Goal: Task Accomplishment & Management: Manage account settings

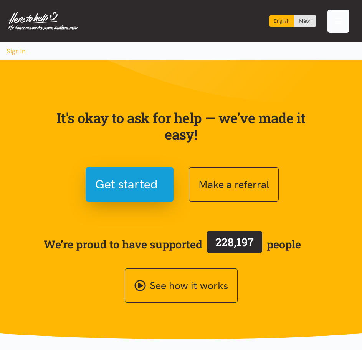
click at [335, 22] on span "Toggle navigation" at bounding box center [339, 21] width 10 height 10
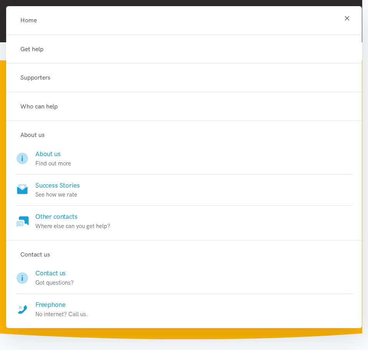
click at [344, 21] on icon "Toggle navigation" at bounding box center [347, 17] width 7 height 7
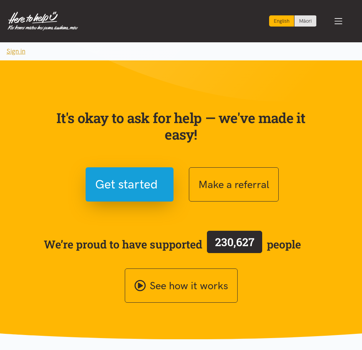
click at [18, 50] on button "Sign in" at bounding box center [16, 51] width 32 height 18
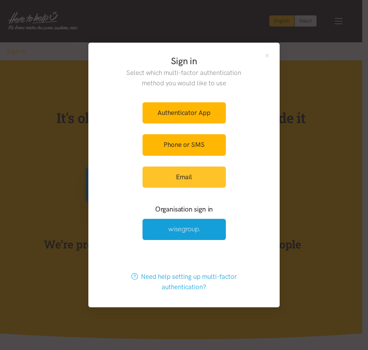
click at [195, 178] on link "Email" at bounding box center [184, 176] width 83 height 21
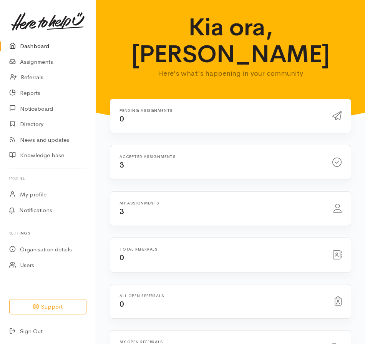
click at [153, 154] on div "Accepted assignments 3" at bounding box center [221, 162] width 213 height 16
click at [35, 64] on link "Assignments" at bounding box center [48, 62] width 96 height 16
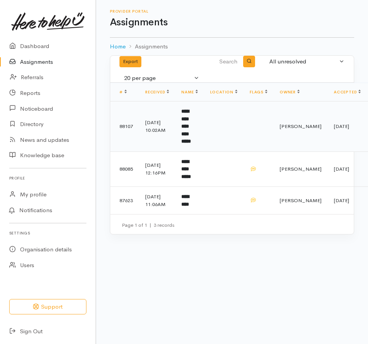
click at [219, 125] on td at bounding box center [224, 126] width 40 height 50
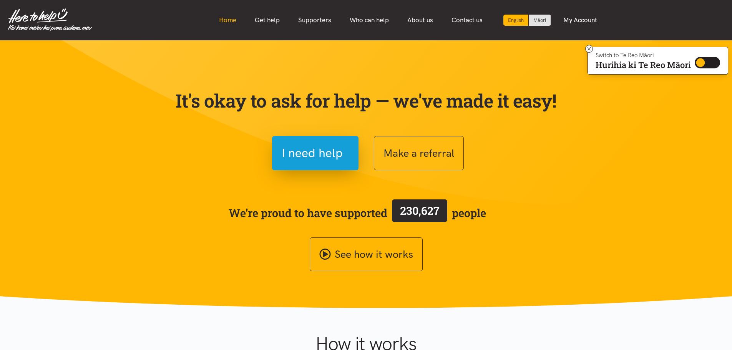
click at [229, 20] on link "Home" at bounding box center [228, 20] width 36 height 17
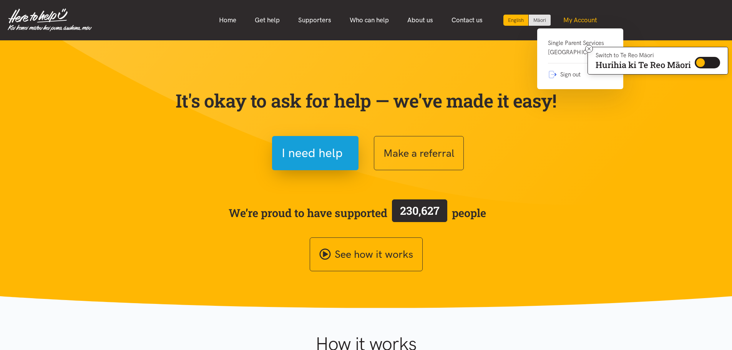
click at [582, 18] on link "My Account" at bounding box center [580, 20] width 52 height 17
click at [570, 46] on link "Single Parent Services [GEOGRAPHIC_DATA]" at bounding box center [580, 50] width 65 height 25
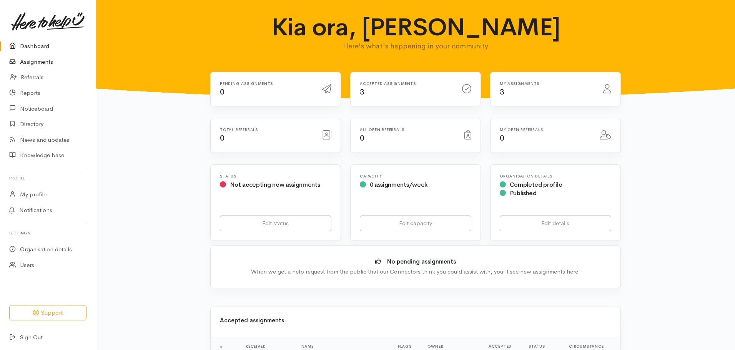
click at [29, 63] on link "Assignments" at bounding box center [48, 62] width 96 height 16
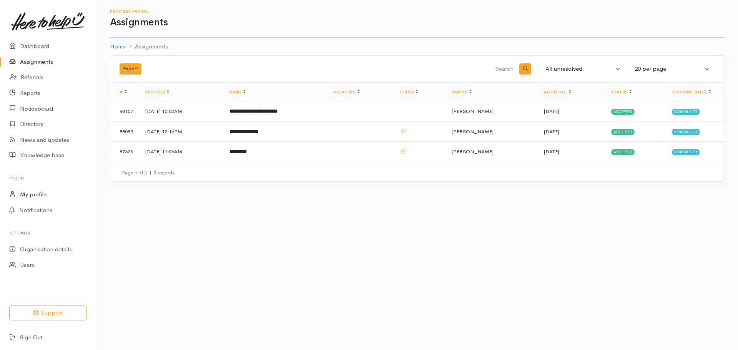
click at [41, 192] on link "My profile" at bounding box center [48, 195] width 96 height 16
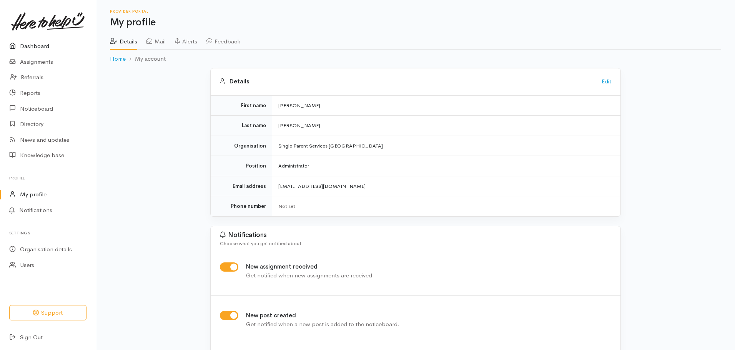
click at [39, 44] on link "Dashboard" at bounding box center [48, 46] width 96 height 16
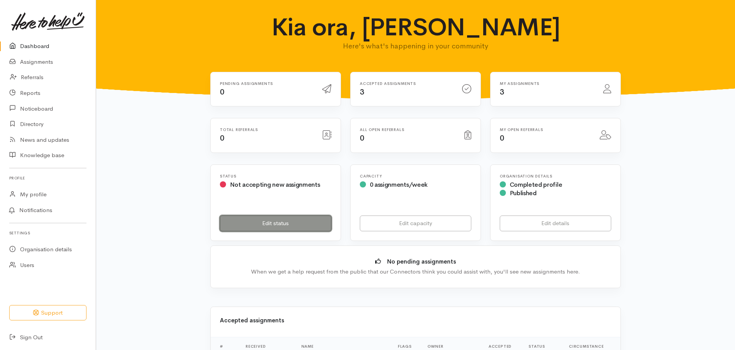
click at [292, 227] on link "Edit status" at bounding box center [275, 224] width 111 height 16
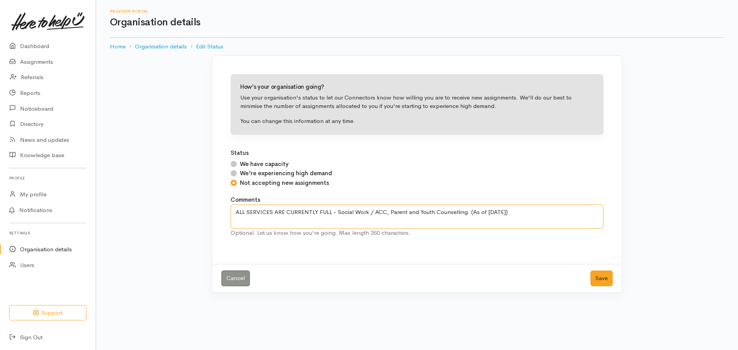
drag, startPoint x: 509, startPoint y: 212, endPoint x: 239, endPoint y: 215, distance: 269.8
click at [239, 215] on textarea "ALL SERVICES ARE CURRENTLY FULL - Social Work / ACC, Parent and Youth Counselli…" at bounding box center [417, 216] width 373 height 24
click at [495, 213] on textarea "ALL SERVICES ARE CURRENTLY FULL - Social Work / ACC, Parent and Youth Counselli…" at bounding box center [417, 216] width 373 height 24
drag, startPoint x: 500, startPoint y: 213, endPoint x: 488, endPoint y: 215, distance: 12.4
click at [488, 215] on textarea "ALL SERVICES ARE CURRENTLY FULL - Social Work / ACC, Parent and Youth Counselli…" at bounding box center [417, 216] width 373 height 24
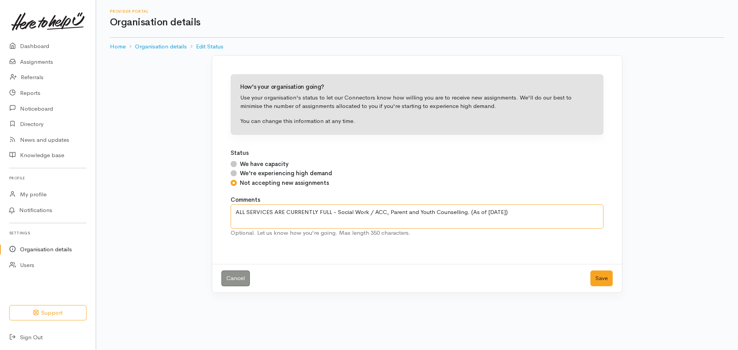
drag, startPoint x: 518, startPoint y: 211, endPoint x: 228, endPoint y: 224, distance: 289.7
click at [228, 224] on div "How's your organisation going? Use your organisation's status to let our Connec…" at bounding box center [416, 160] width 391 height 190
type textarea "ALL SERVICES ARE CURRENTLY FULL - Social Work / ACC, Parent and Youth Counselli…"
click at [599, 280] on button "Save" at bounding box center [601, 279] width 22 height 16
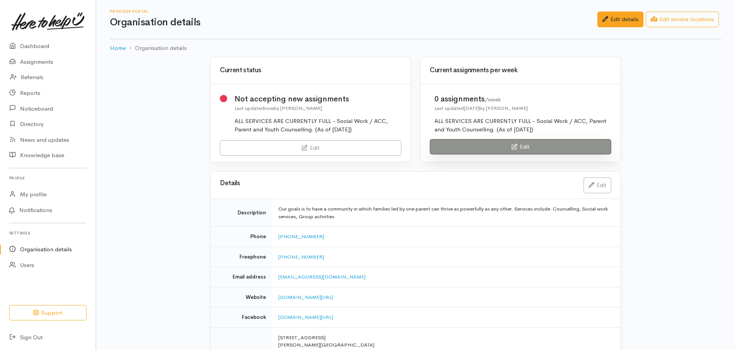
click at [565, 149] on link "Edit" at bounding box center [520, 147] width 181 height 16
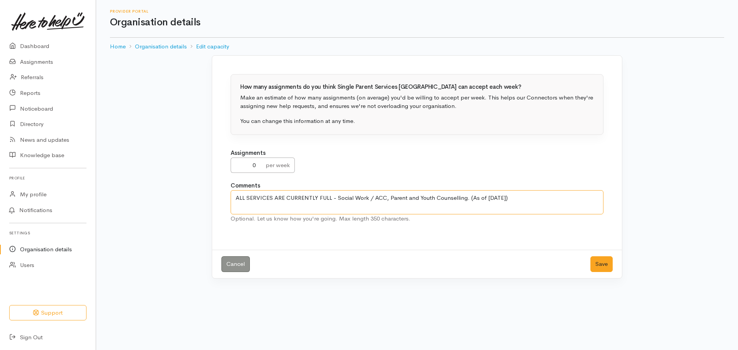
drag, startPoint x: 514, startPoint y: 197, endPoint x: 221, endPoint y: 203, distance: 293.3
click at [221, 203] on div "How many assignments do you think Single Parent Services [GEOGRAPHIC_DATA] can …" at bounding box center [417, 166] width 410 height 223
paste textarea "24"
type textarea "ALL SERVICES ARE CURRENTLY FULL - Social Work / ACC, Parent and Youth Counselli…"
click at [598, 263] on button "Save" at bounding box center [601, 264] width 22 height 16
